Goal: Find contact information: Find contact information

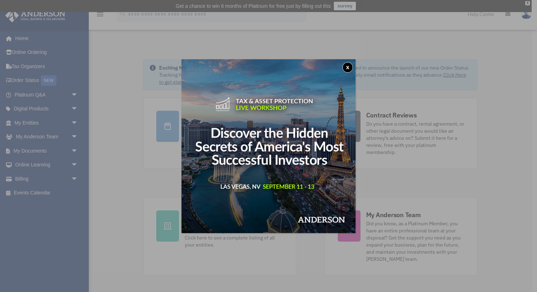
click at [347, 67] on button "x" at bounding box center [347, 67] width 11 height 11
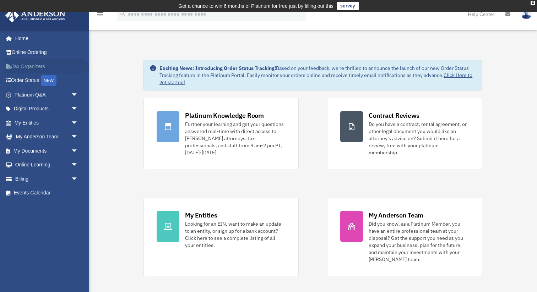
click at [41, 65] on link "Tax Organizers" at bounding box center [47, 66] width 84 height 14
click at [39, 123] on link "My Entities arrow_drop_down" at bounding box center [47, 123] width 84 height 14
click at [75, 122] on span "arrow_drop_down" at bounding box center [78, 123] width 14 height 15
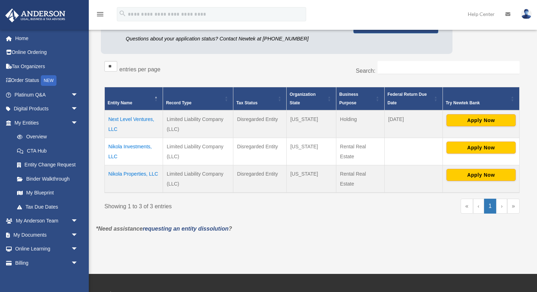
scroll to position [102, 0]
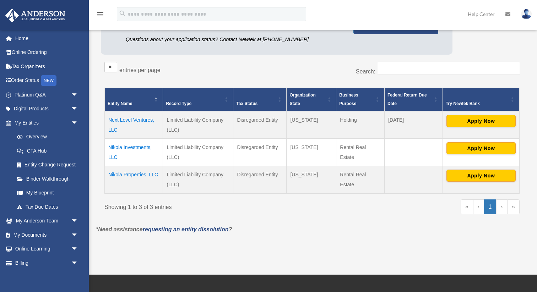
click at [137, 175] on td "Nikola Properties, LLC" at bounding box center [134, 180] width 58 height 28
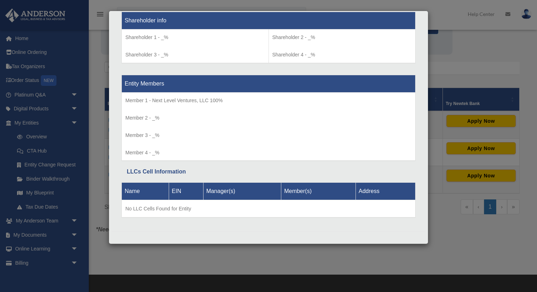
scroll to position [604, 0]
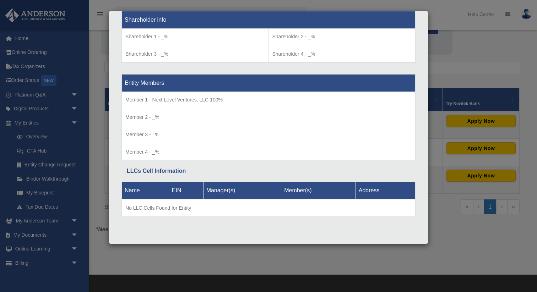
click at [440, 50] on div "Details × Articles Sent Organizational Date" at bounding box center [268, 146] width 537 height 292
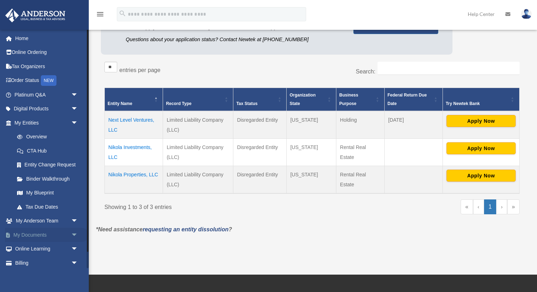
click at [73, 234] on span "arrow_drop_down" at bounding box center [78, 235] width 14 height 15
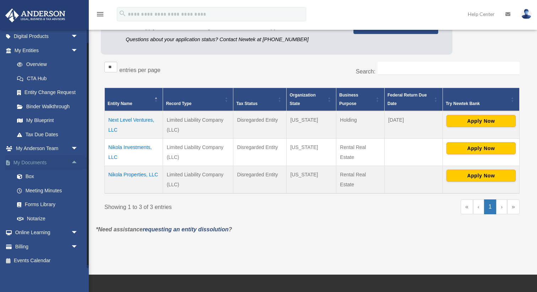
scroll to position [73, 0]
click at [42, 217] on link "Notarize" at bounding box center [49, 217] width 79 height 14
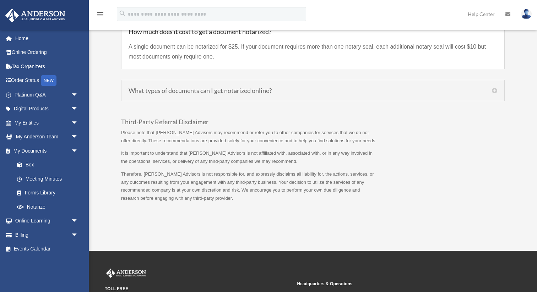
scroll to position [741, 0]
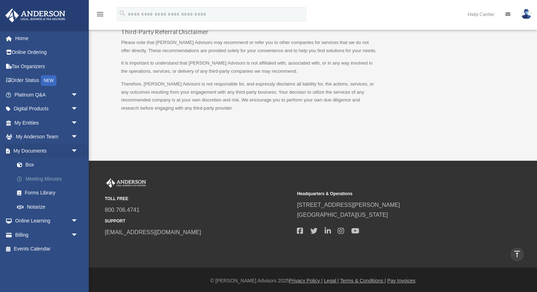
click at [52, 179] on link "Meeting Minutes" at bounding box center [49, 179] width 79 height 14
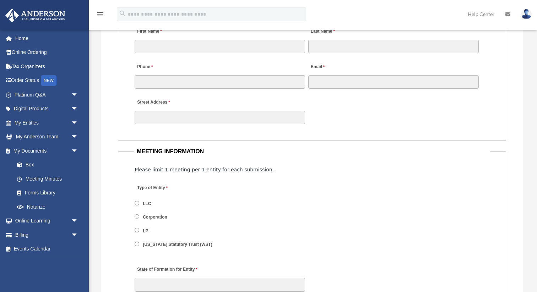
scroll to position [757, 0]
click at [75, 137] on span "arrow_drop_down" at bounding box center [78, 137] width 14 height 15
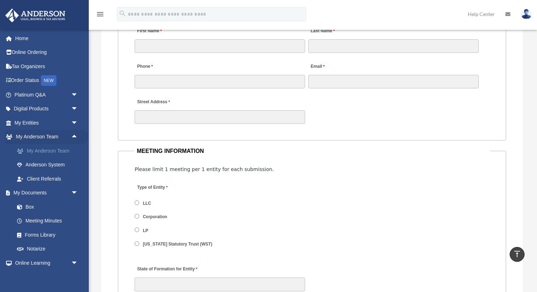
click at [46, 148] on link "My Anderson Team" at bounding box center [49, 151] width 79 height 14
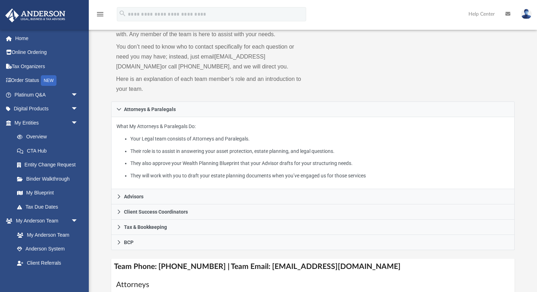
scroll to position [63, 0]
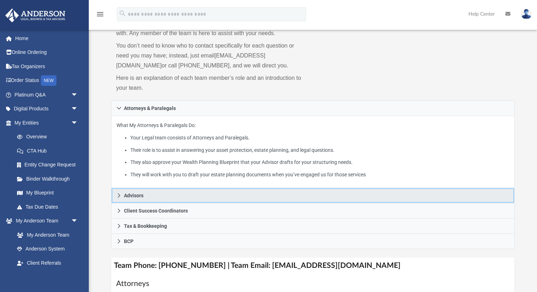
click at [131, 193] on span "Advisors" at bounding box center [134, 195] width 20 height 5
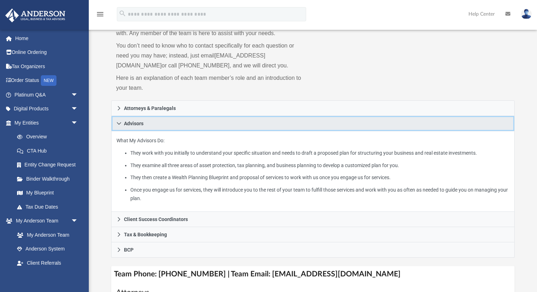
scroll to position [0, 0]
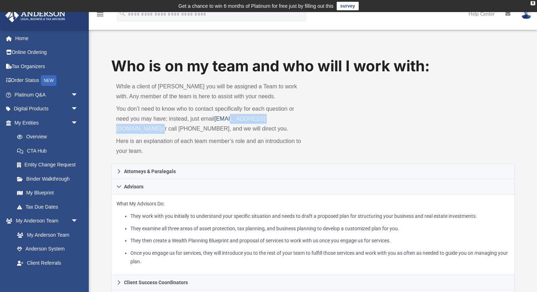
drag, startPoint x: 299, startPoint y: 121, endPoint x: 231, endPoint y: 117, distance: 68.6
click at [231, 117] on p "You don’t need to know who to contact specifically for each question or need yo…" at bounding box center [212, 119] width 192 height 30
click at [300, 120] on p "You don’t need to know who to contact specifically for each question or need yo…" at bounding box center [212, 119] width 192 height 30
drag, startPoint x: 299, startPoint y: 120, endPoint x: 216, endPoint y: 122, distance: 83.0
click at [216, 122] on p "You don’t need to know who to contact specifically for each question or need yo…" at bounding box center [212, 119] width 192 height 30
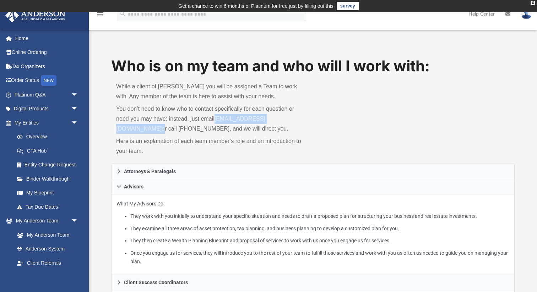
copy p "myteam@andersonadvisors.com"
click at [333, 120] on div "Who is on my team and who will I work with: While a client of Anderson you will…" at bounding box center [312, 110] width 403 height 108
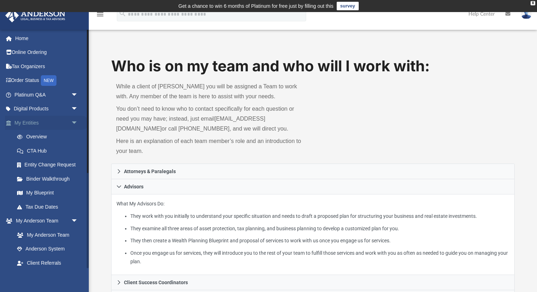
click at [77, 121] on span "arrow_drop_down" at bounding box center [78, 123] width 14 height 15
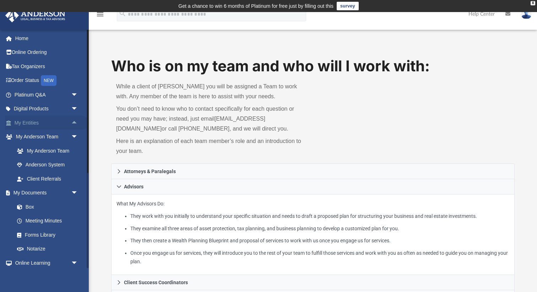
click at [18, 121] on link "My Entities arrow_drop_up" at bounding box center [47, 123] width 84 height 14
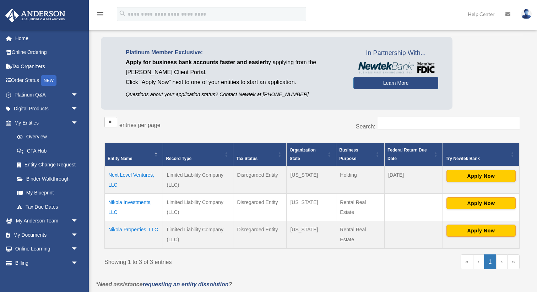
scroll to position [51, 0]
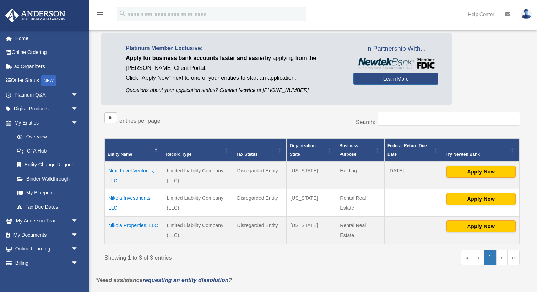
drag, startPoint x: 109, startPoint y: 226, endPoint x: 159, endPoint y: 231, distance: 50.2
click at [159, 231] on td "Nikola Properties, LLC" at bounding box center [134, 231] width 58 height 28
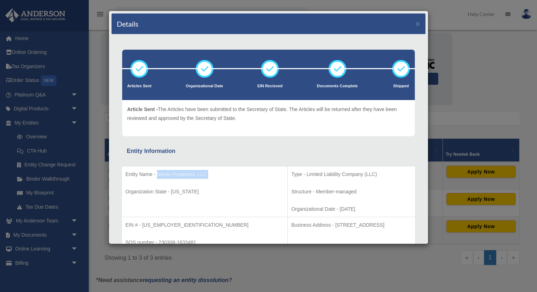
drag, startPoint x: 157, startPoint y: 173, endPoint x: 194, endPoint y: 181, distance: 37.8
click at [194, 181] on td "Entity Name - Nikola Properties, LLC Organization State - [US_STATE]" at bounding box center [205, 191] width 166 height 51
copy td "Nikola Properties, LLC"
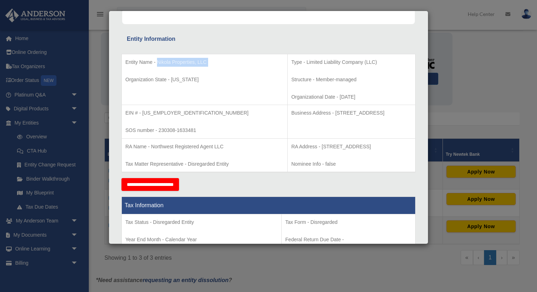
scroll to position [117, 0]
